Goal: Task Accomplishment & Management: Manage account settings

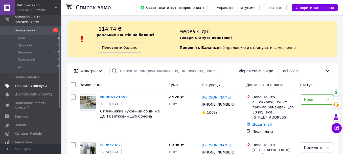
click at [34, 84] on span "Товари та послуги" at bounding box center [31, 86] width 32 height 5
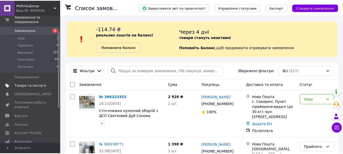
scroll to position [28, 0]
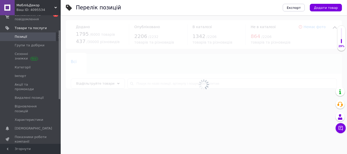
click at [139, 85] on div at bounding box center [204, 84] width 286 height 139
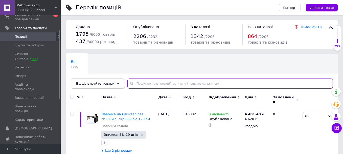
click at [139, 84] on input "text" at bounding box center [231, 83] width 206 height 10
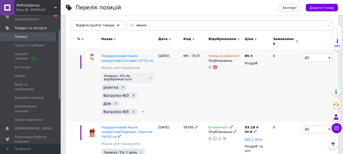
scroll to position [25, 0]
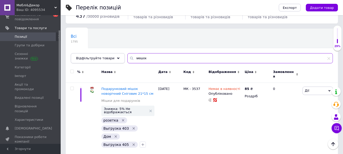
click at [113, 60] on div "Відфільтруйте товари мешок" at bounding box center [202, 58] width 262 height 10
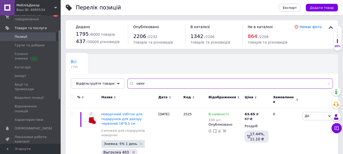
click at [118, 80] on div "Всі 1795 Ok Відфільтровано... Зберегти Нічого не знайдено Можливо, помилка у сл…" at bounding box center [202, 71] width 273 height 35
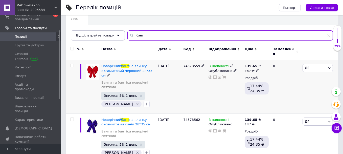
scroll to position [51, 0]
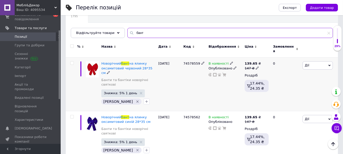
type input "бант"
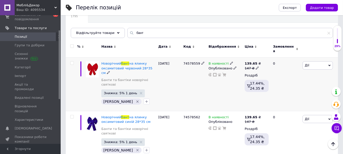
click at [72, 61] on input "checkbox" at bounding box center [71, 62] width 3 height 3
checkbox input "true"
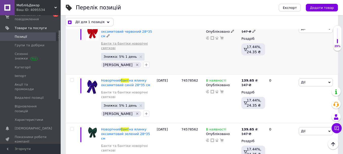
scroll to position [101, 0]
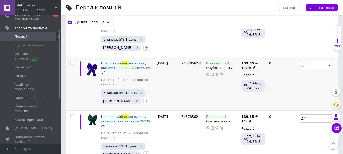
click at [72, 61] on input "checkbox" at bounding box center [71, 62] width 3 height 3
checkbox input "true"
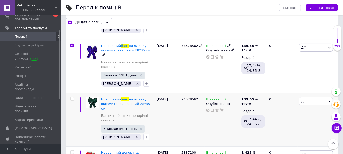
scroll to position [127, 0]
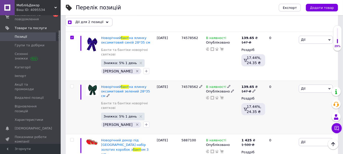
drag, startPoint x: 72, startPoint y: 80, endPoint x: 76, endPoint y: 80, distance: 3.5
click at [73, 85] on input "checkbox" at bounding box center [71, 86] width 3 height 3
checkbox input "true"
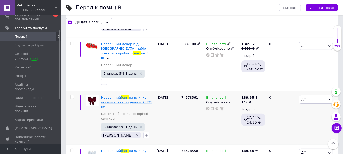
scroll to position [228, 0]
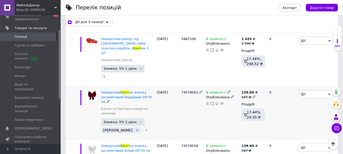
click at [74, 90] on div at bounding box center [72, 92] width 10 height 4
checkbox input "true"
click at [70, 90] on input "checkbox" at bounding box center [71, 91] width 3 height 3
checkbox input "true"
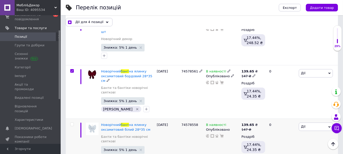
scroll to position [278, 0]
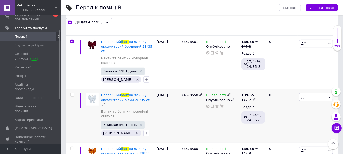
click at [72, 93] on input "checkbox" at bounding box center [71, 94] width 3 height 3
checkbox input "true"
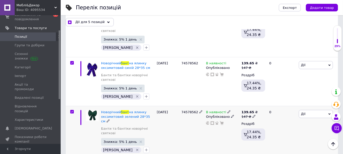
scroll to position [0, 0]
